Goal: Task Accomplishment & Management: Manage account settings

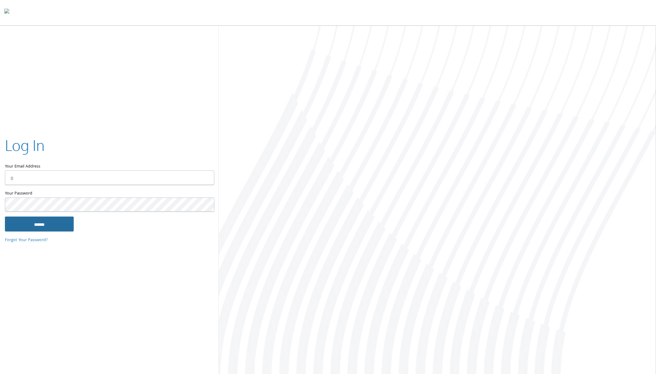
type input "**********"
click at [57, 221] on input "******" at bounding box center [39, 224] width 69 height 15
type input "**********"
click at [57, 224] on input "******" at bounding box center [39, 224] width 69 height 15
